Goal: Information Seeking & Learning: Learn about a topic

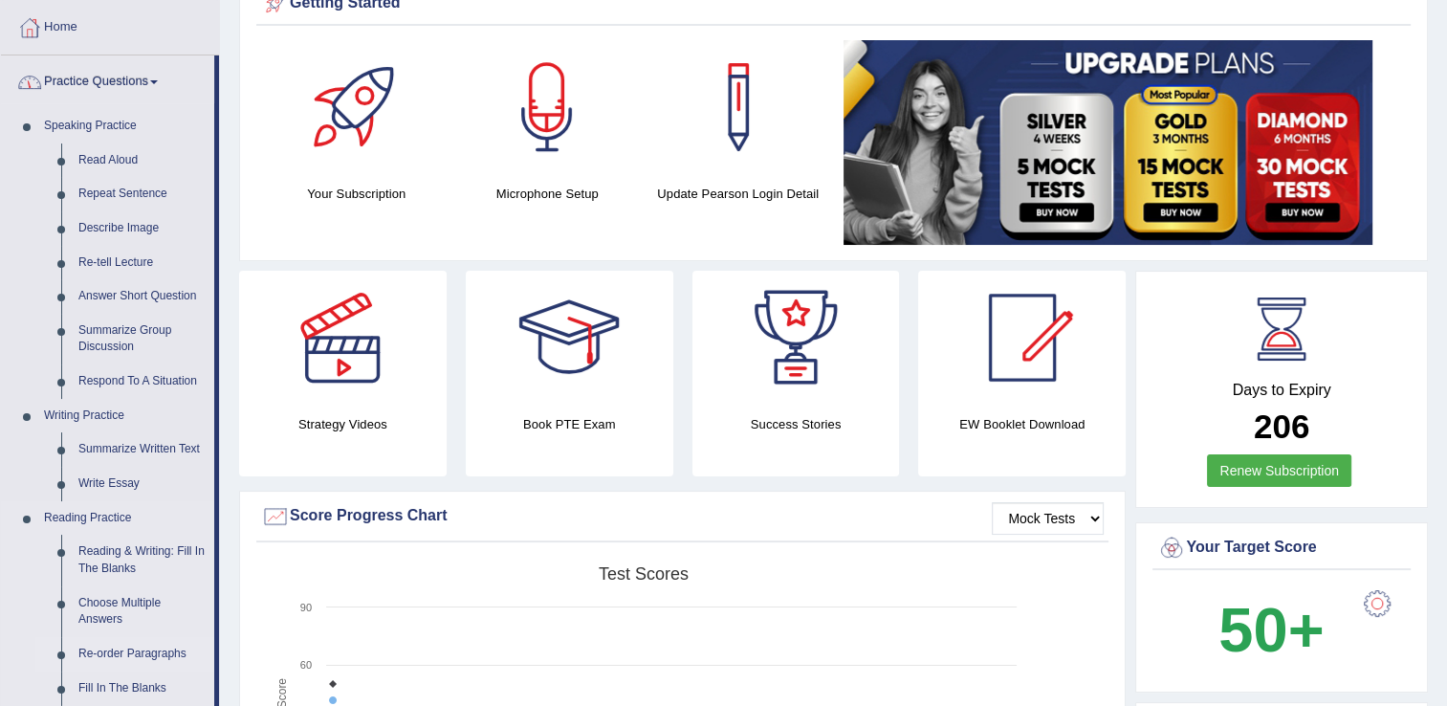
scroll to position [77, 0]
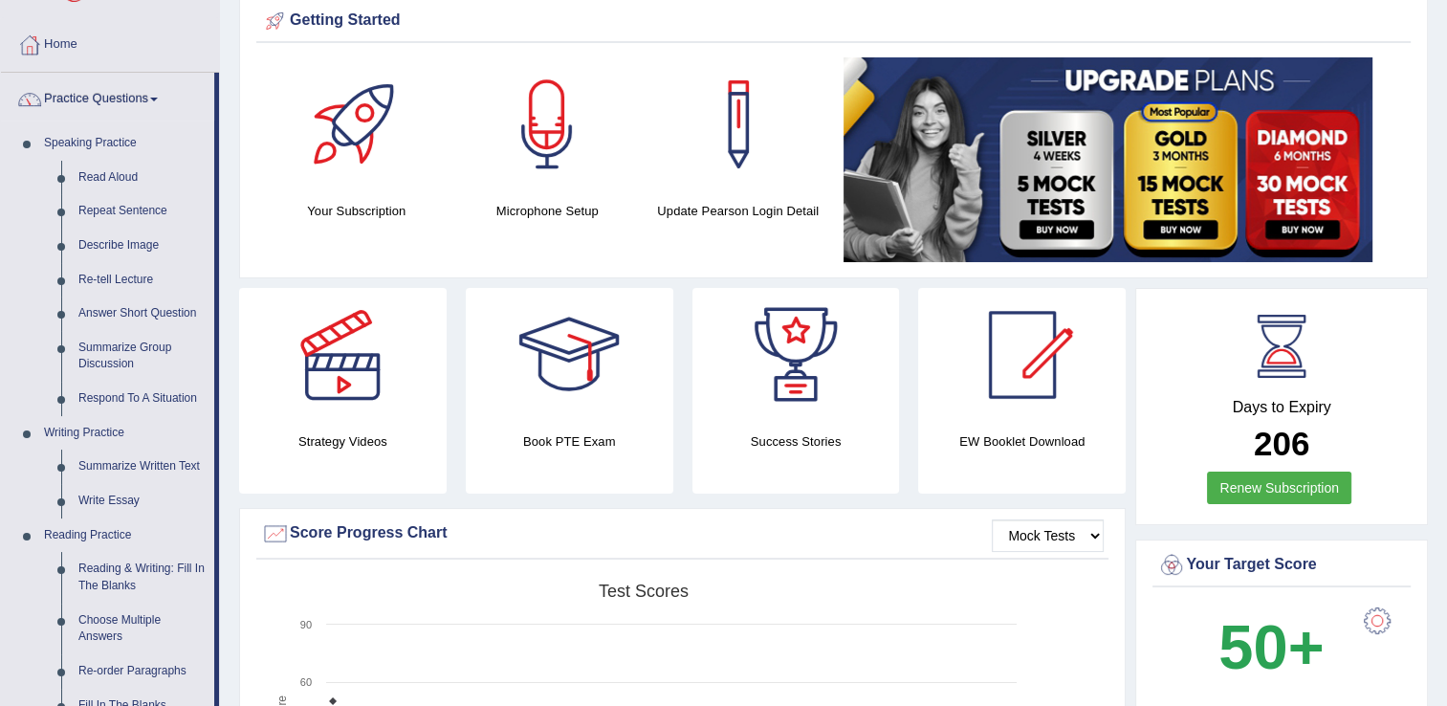
click at [65, 69] on li "Home" at bounding box center [110, 45] width 218 height 55
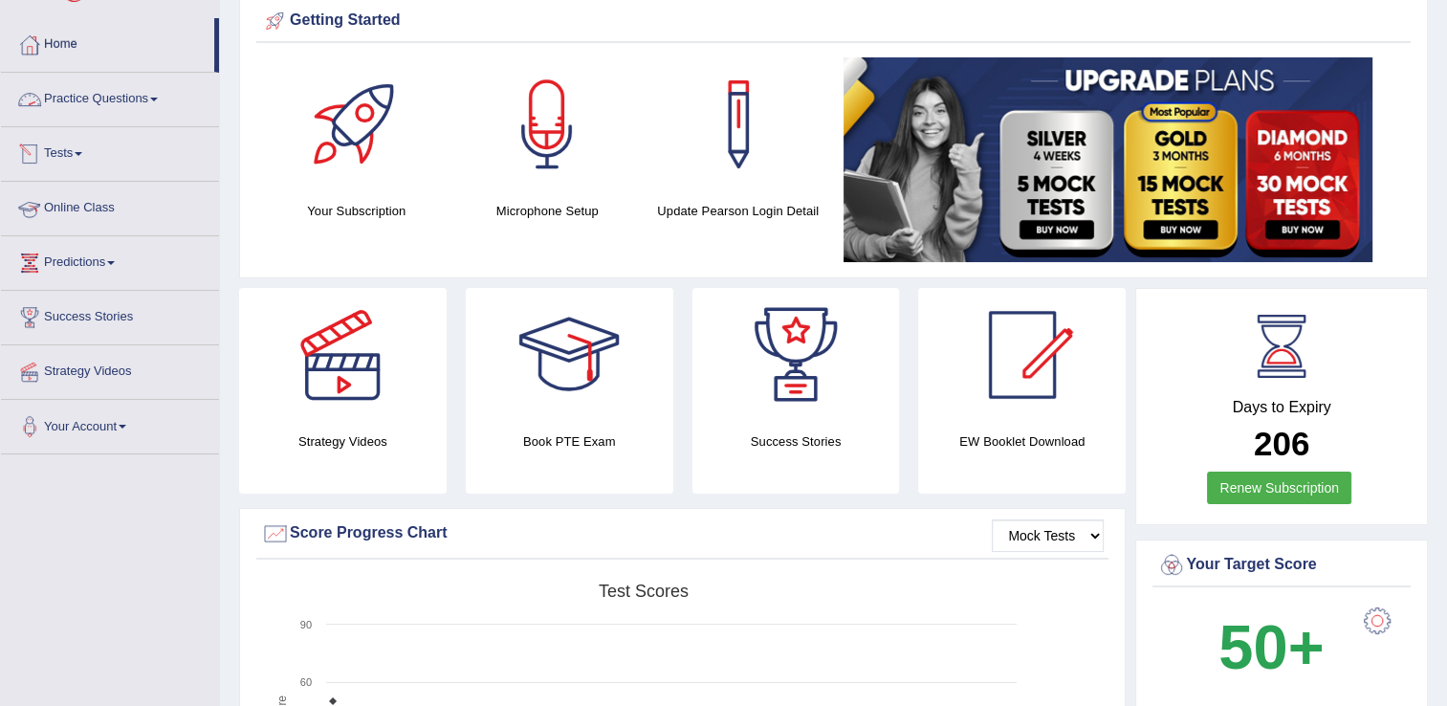
click at [107, 224] on link "Online Class" at bounding box center [110, 206] width 218 height 48
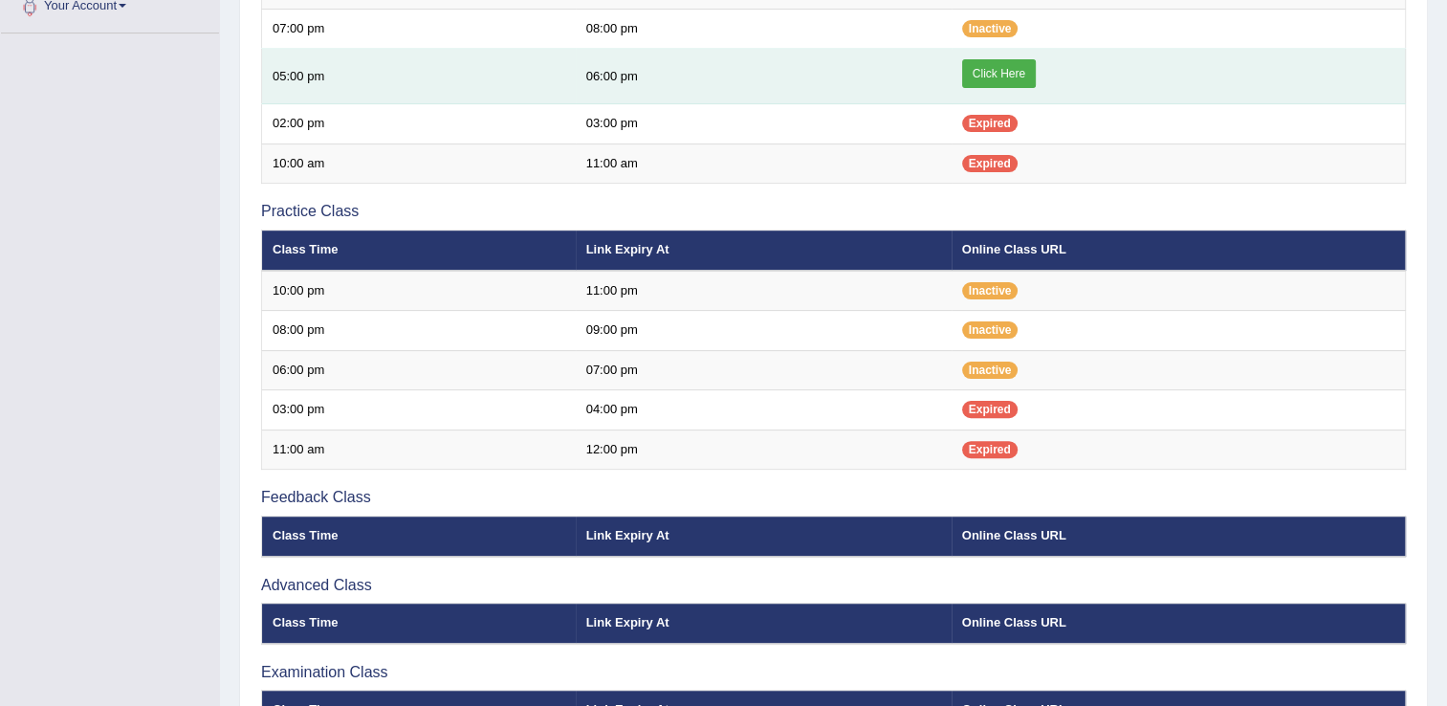
scroll to position [536, 0]
